Goal: Navigation & Orientation: Find specific page/section

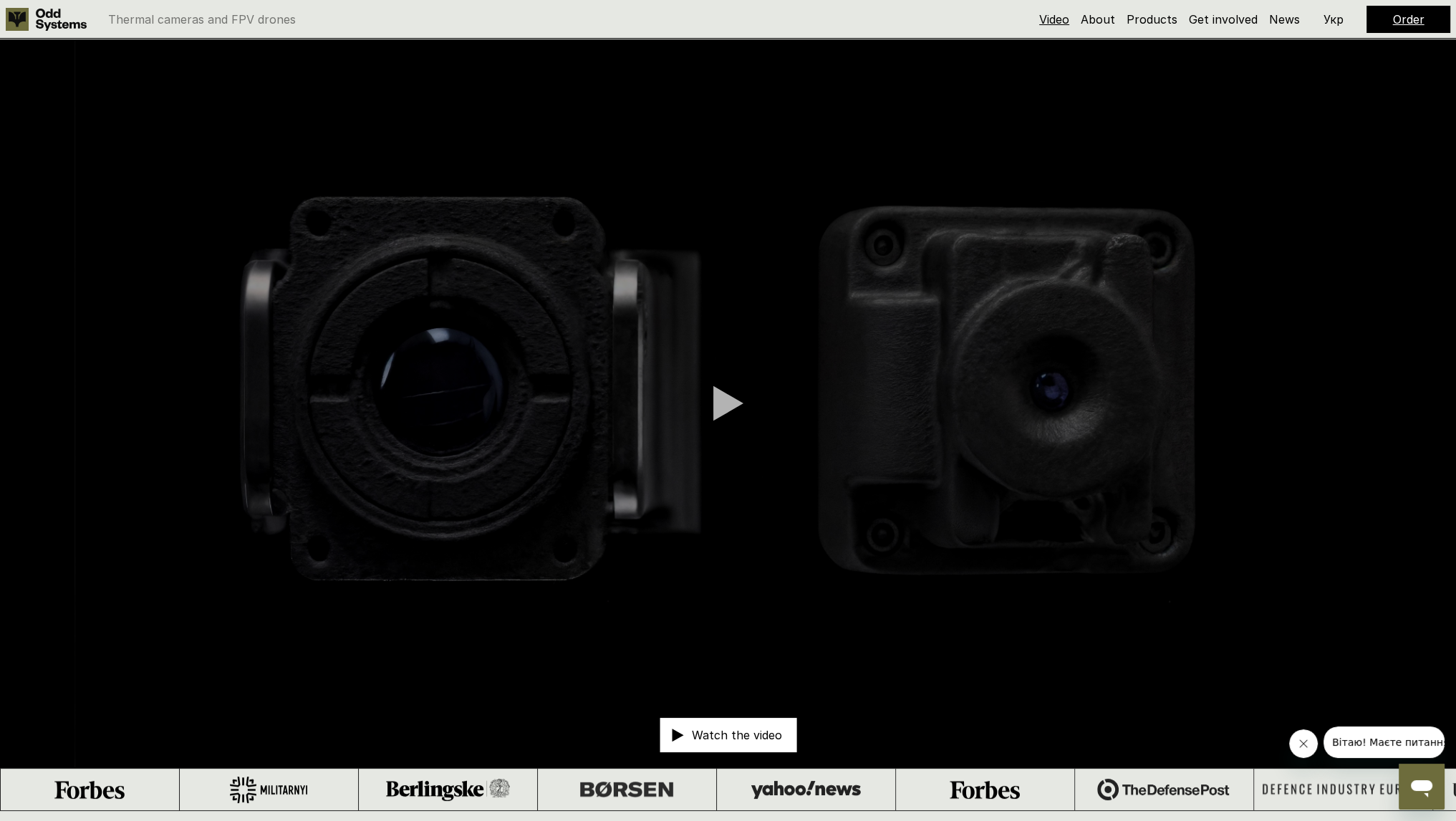
click at [1052, 24] on link "Video" at bounding box center [1054, 19] width 30 height 14
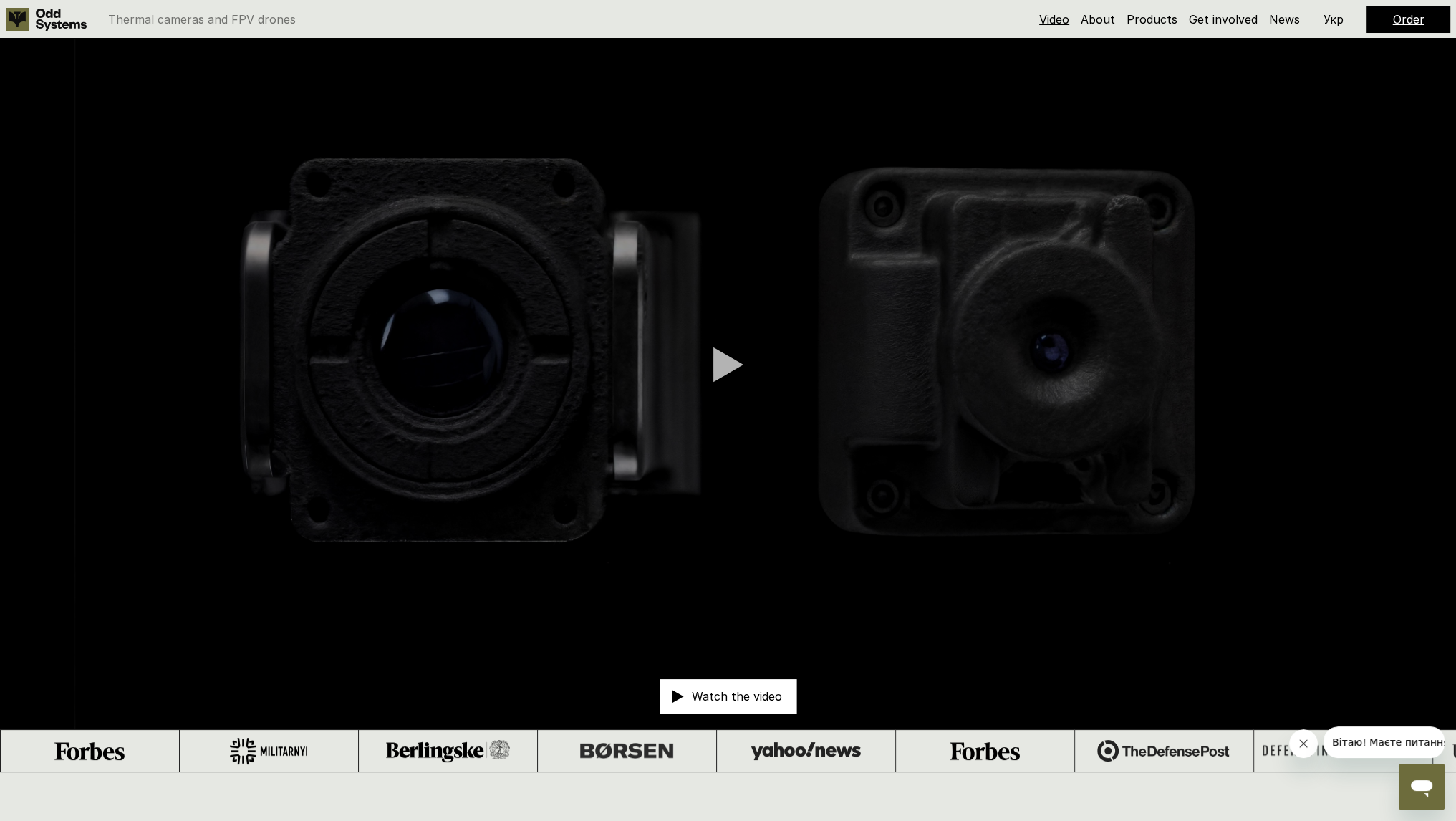
click at [1060, 18] on link "Video" at bounding box center [1054, 19] width 30 height 14
click at [1143, 23] on link "Products" at bounding box center [1152, 19] width 51 height 14
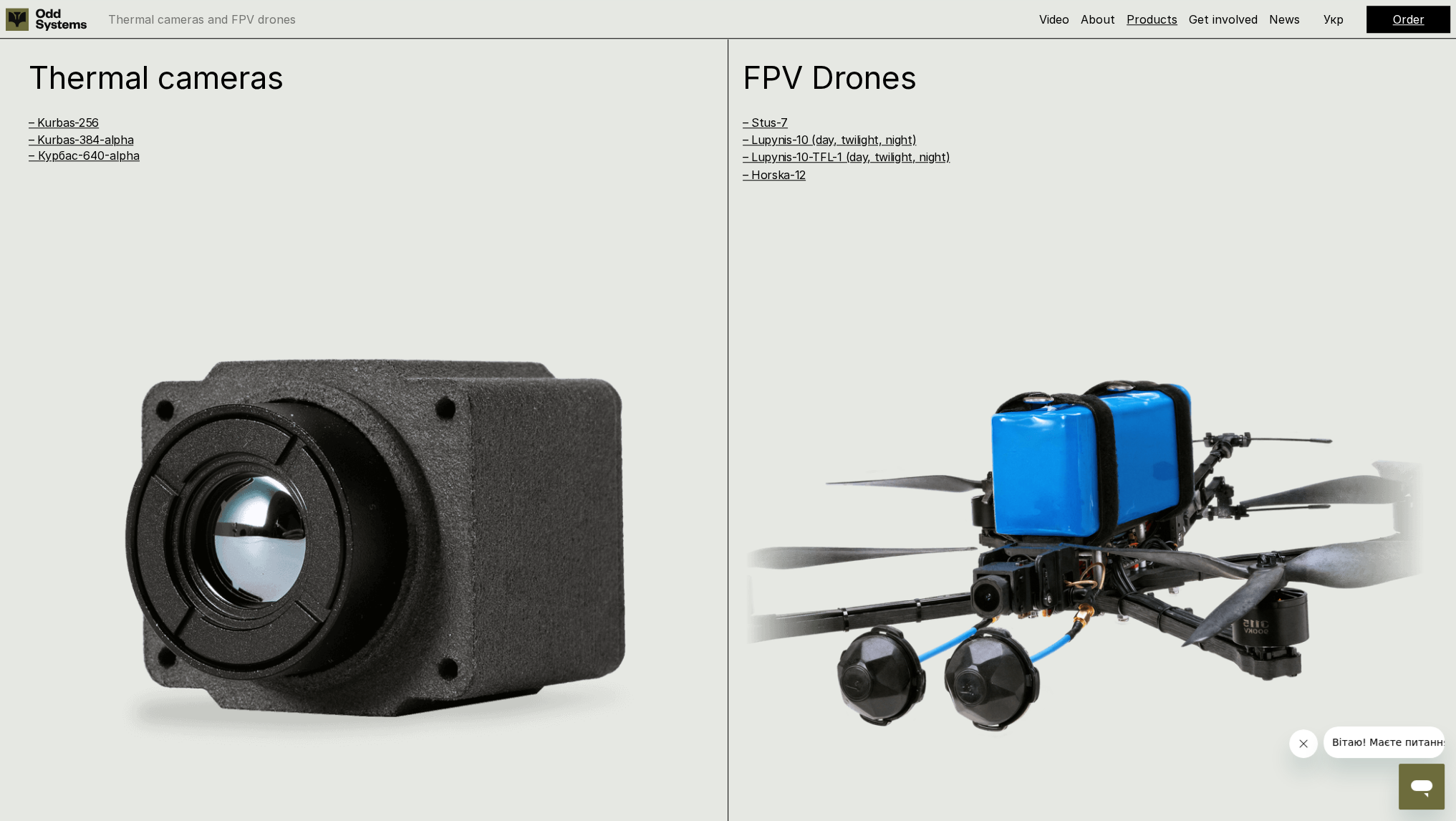
scroll to position [1630, 0]
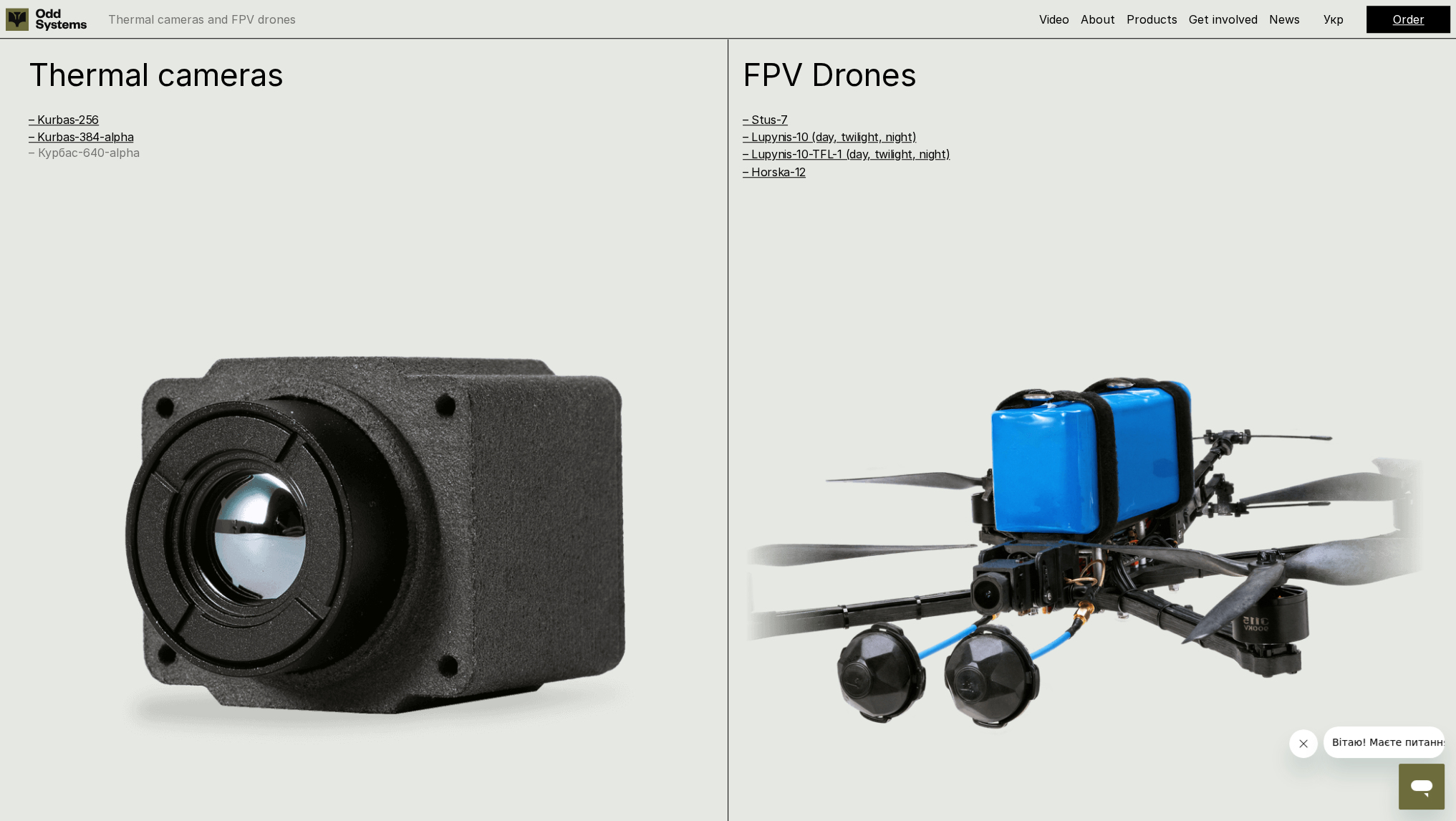
click at [115, 155] on link "– Курбас-640-alpha" at bounding box center [84, 152] width 111 height 14
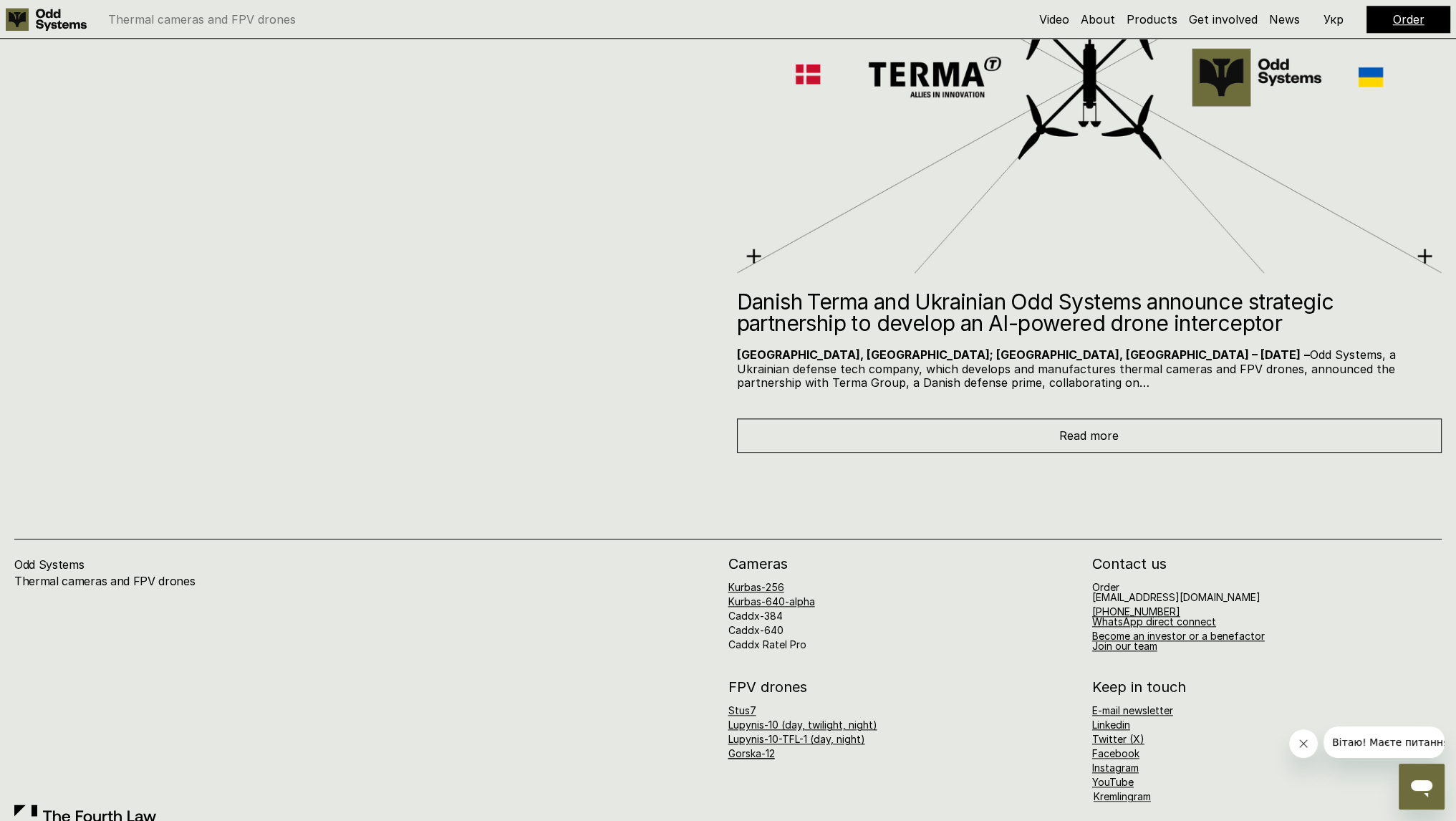
scroll to position [9361, 0]
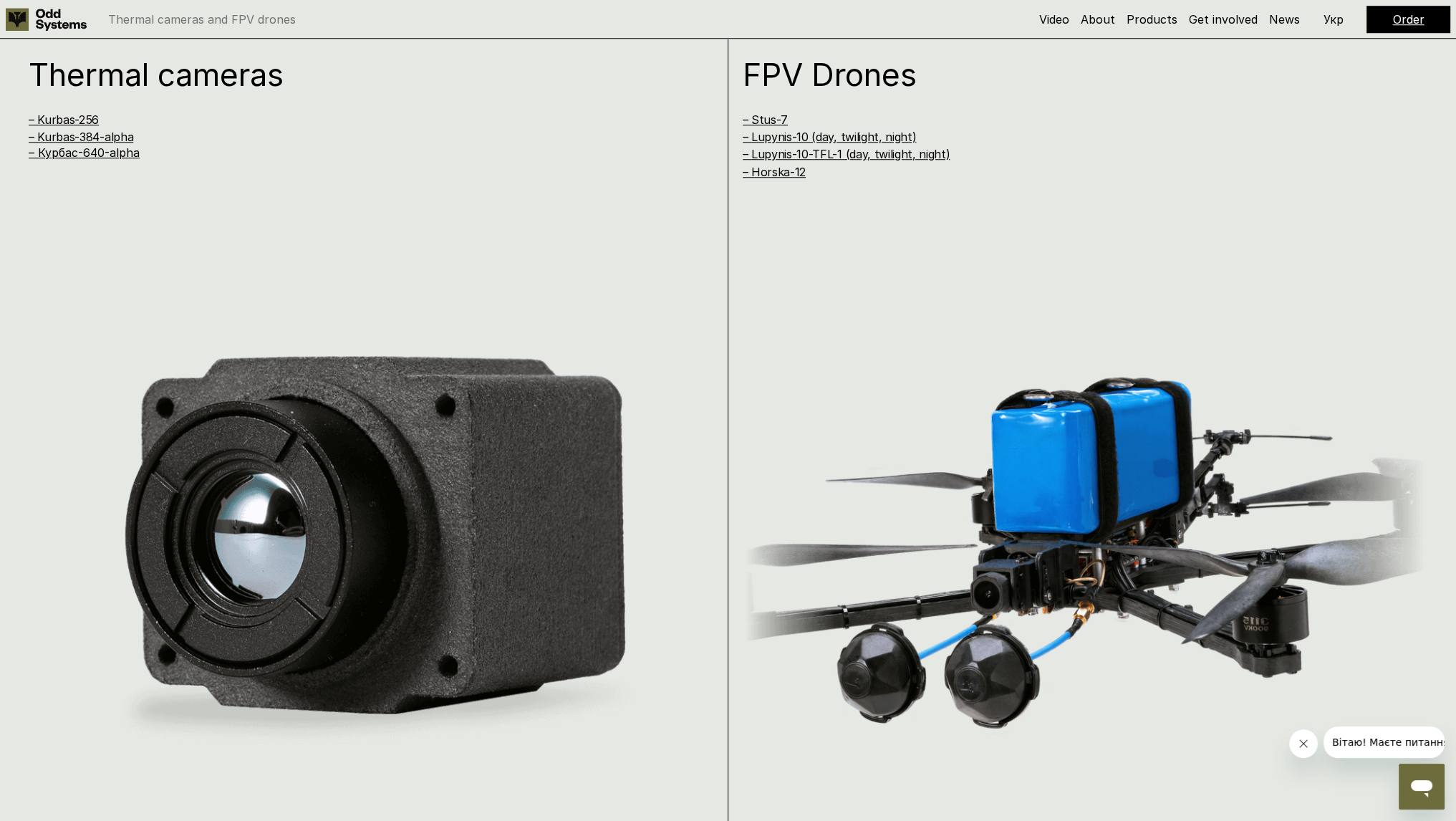
scroll to position [39, 0]
